Goal: Use online tool/utility: Utilize a website feature to perform a specific function

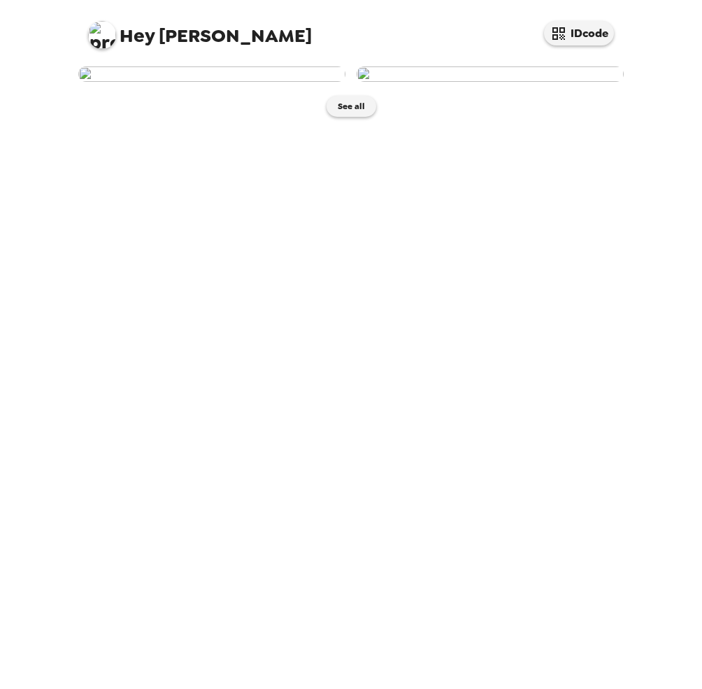
click at [219, 82] on img at bounding box center [211, 73] width 267 height 15
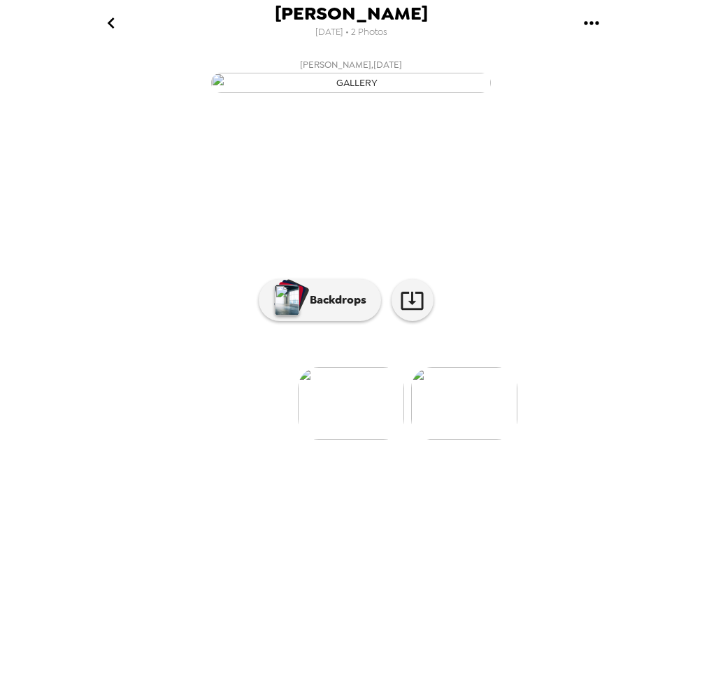
drag, startPoint x: 309, startPoint y: 288, endPoint x: 172, endPoint y: 485, distance: 240.2
click at [172, 440] on div at bounding box center [351, 380] width 560 height 119
click at [420, 310] on icon at bounding box center [412, 301] width 22 height 18
click at [349, 308] on p "Backdrops" at bounding box center [335, 300] width 64 height 17
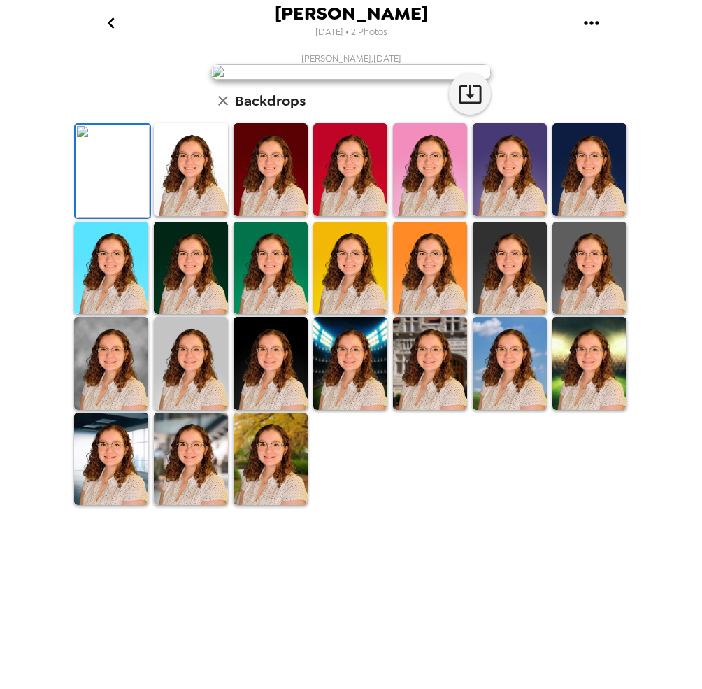
scroll to position [152, 0]
click at [250, 506] on img at bounding box center [271, 459] width 74 height 93
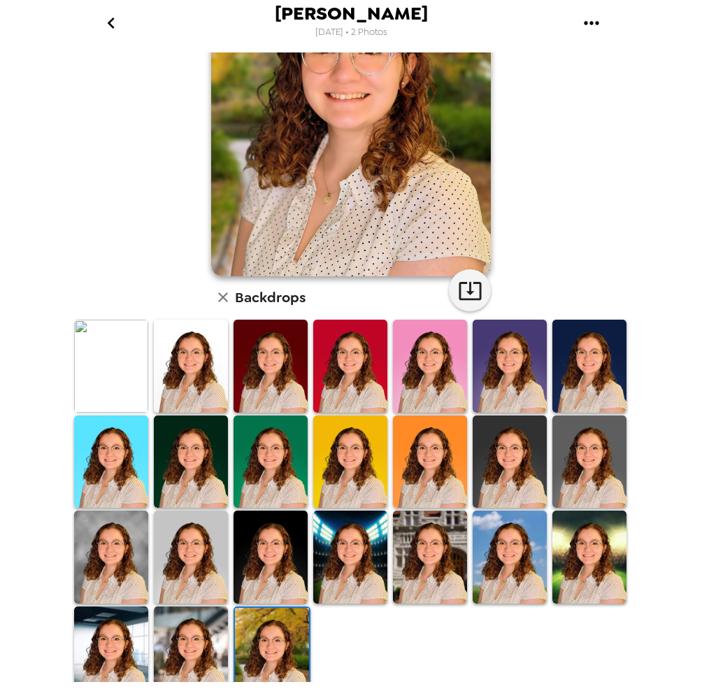
scroll to position [151, 0]
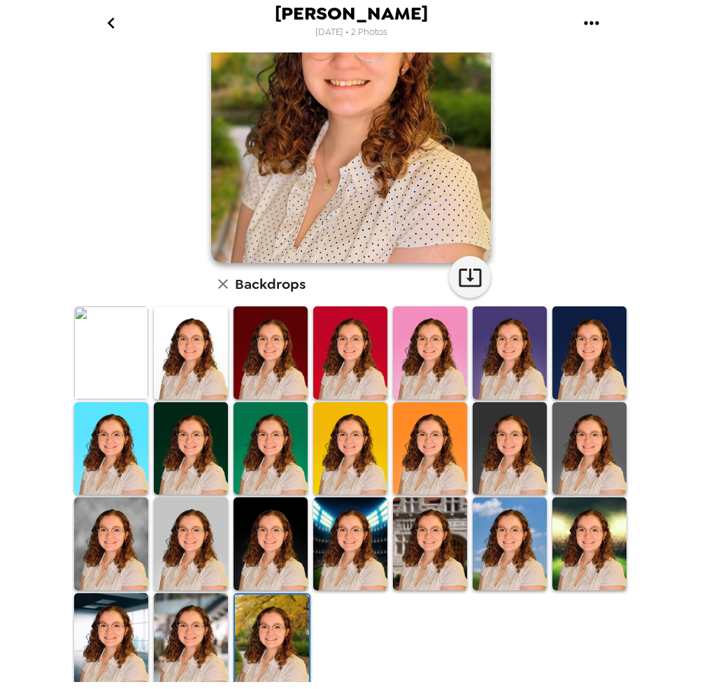
click at [201, 629] on img at bounding box center [191, 639] width 74 height 93
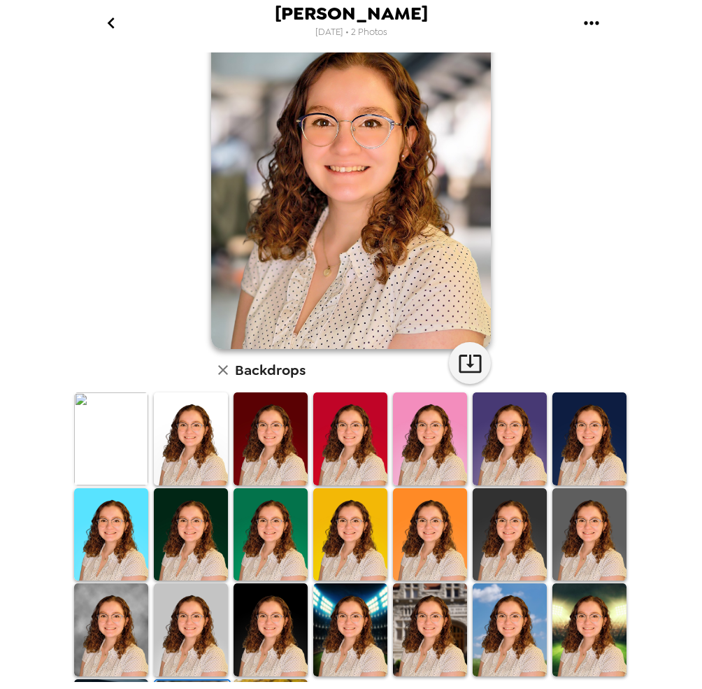
scroll to position [64, 0]
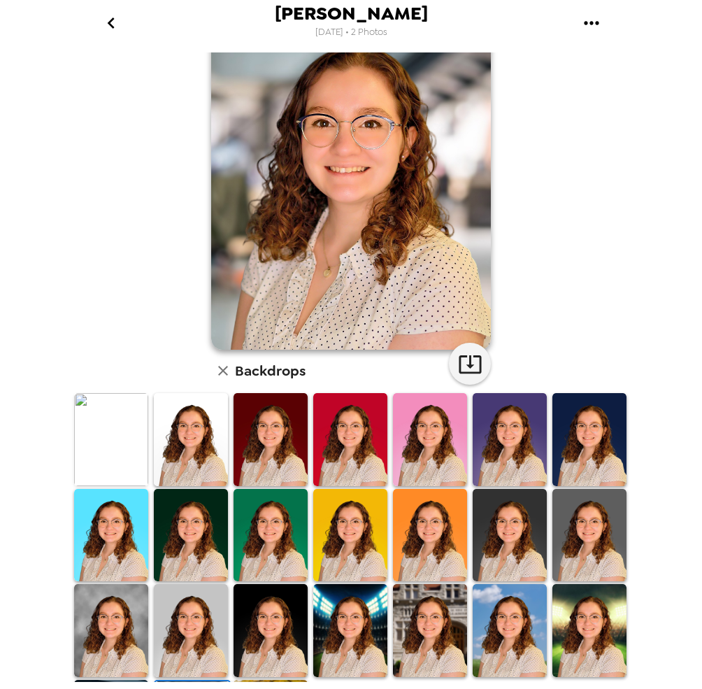
click at [418, 621] on img at bounding box center [430, 630] width 74 height 93
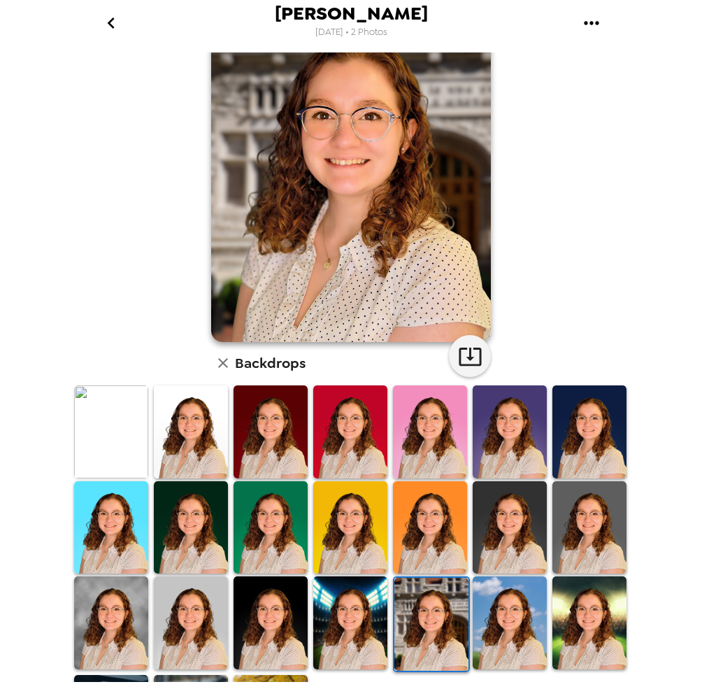
scroll to position [151, 0]
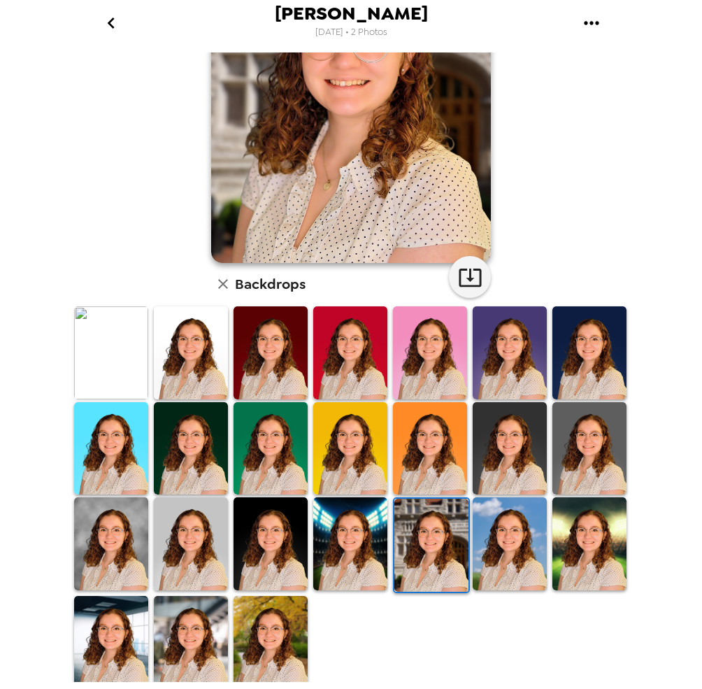
click at [211, 651] on img at bounding box center [191, 642] width 74 height 93
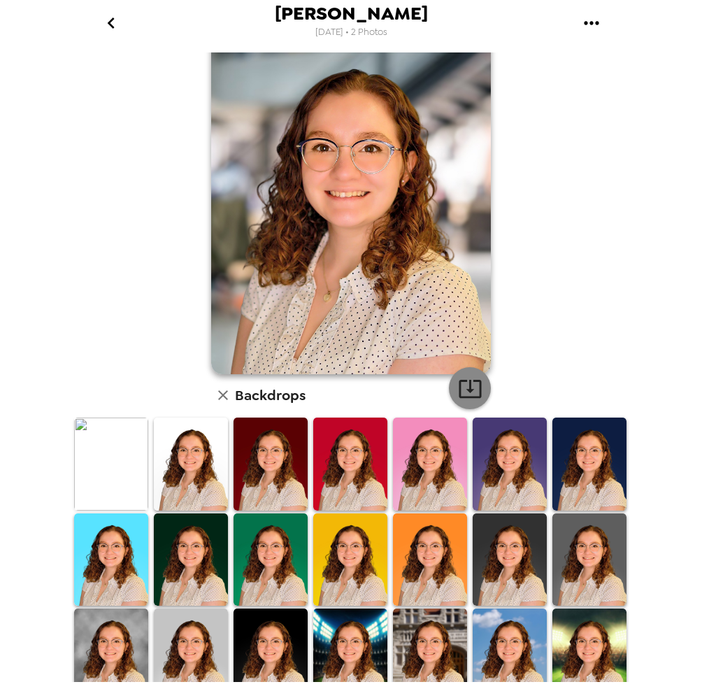
scroll to position [0, 0]
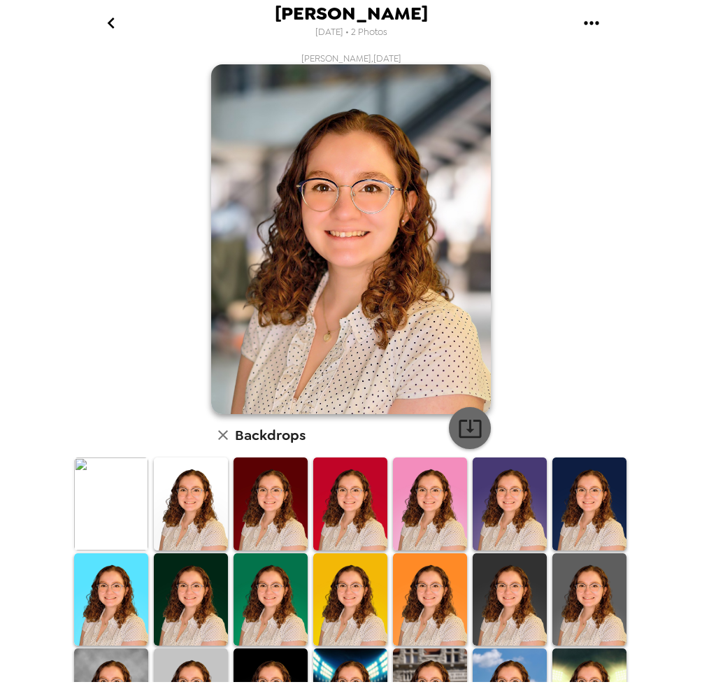
click at [462, 422] on icon "button" at bounding box center [470, 428] width 24 height 24
